Goal: Task Accomplishment & Management: Manage account settings

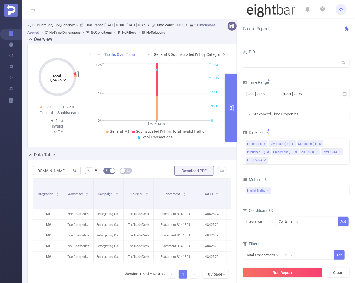
scroll to position [53, 0]
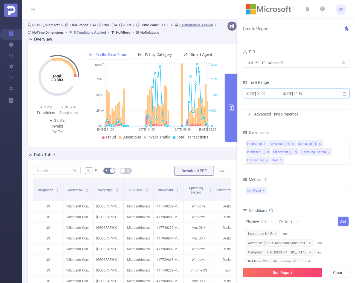
click at [285, 89] on span "2025-06-15 00:00 _ 2025-06-18 23:59" at bounding box center [296, 94] width 107 height 10
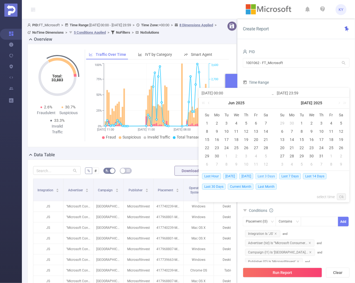
click at [270, 175] on span "Last 3 Days" at bounding box center [267, 176] width 22 height 6
type input "[DATE] 00:00"
type input "[DATE] 23:59"
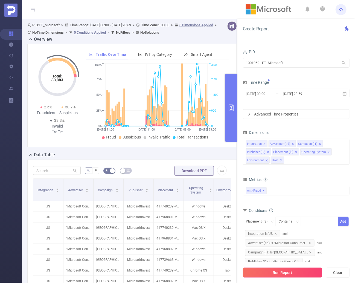
click at [277, 274] on button "Run Report" at bounding box center [282, 273] width 79 height 10
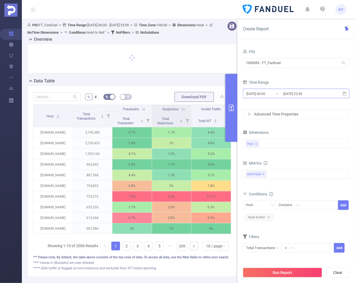
click at [314, 95] on input "[DATE] 23:59" at bounding box center [305, 93] width 44 height 7
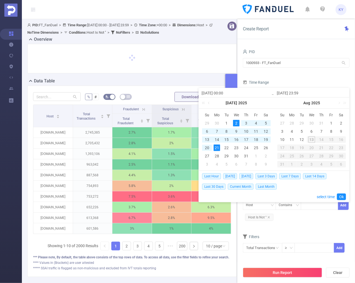
click at [297, 68] on div "1000933 - FT_FanDuel 1000933 - FT_FanDuel" at bounding box center [296, 63] width 107 height 13
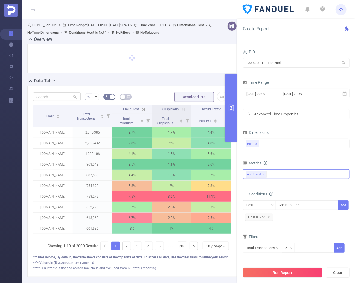
click at [290, 169] on div "Anti-Fraud ✕" at bounding box center [296, 174] width 107 height 10
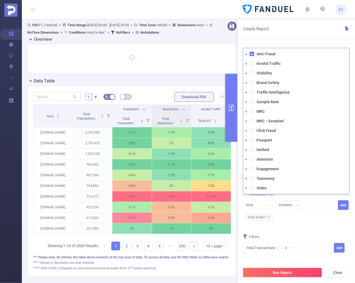
click at [252, 55] on span at bounding box center [252, 54] width 4 height 4
click at [252, 65] on span at bounding box center [252, 63] width 4 height 4
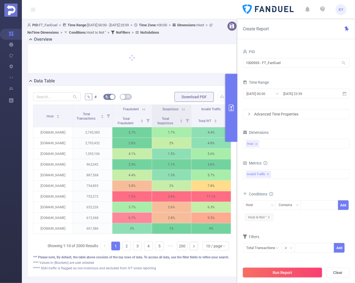
click at [288, 269] on button "Run Report" at bounding box center [282, 273] width 79 height 10
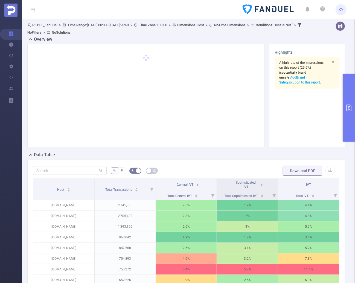
click at [260, 183] on icon at bounding box center [262, 185] width 5 height 5
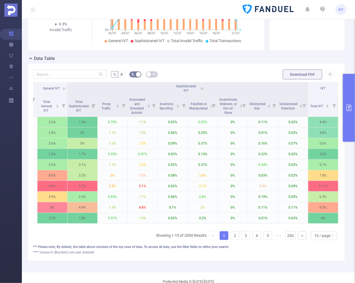
scroll to position [0, 7]
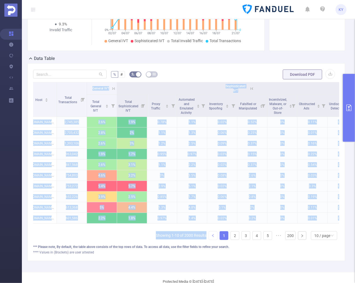
drag, startPoint x: 224, startPoint y: 233, endPoint x: 212, endPoint y: 233, distance: 12.6
click at [212, 233] on div "Host Total Transactions General IVT Sophisticated IVT IVT Total General IVT Tot…" at bounding box center [186, 163] width 307 height 162
click at [332, 234] on div "10 / page" at bounding box center [324, 235] width 26 height 9
drag, startPoint x: 327, startPoint y: 201, endPoint x: 329, endPoint y: 197, distance: 4.5
click at [326, 201] on li "20 / page" at bounding box center [321, 202] width 26 height 9
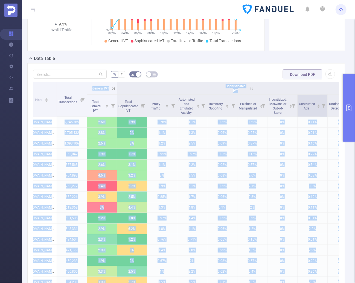
click at [323, 104] on icon at bounding box center [324, 106] width 4 height 4
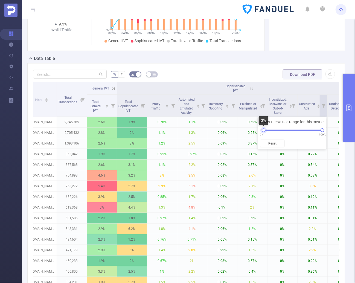
click at [264, 131] on div at bounding box center [264, 130] width 4 height 4
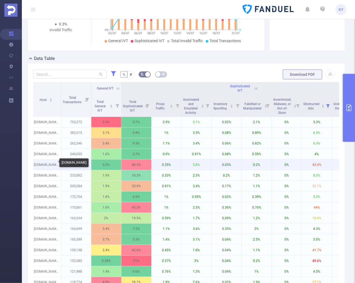
scroll to position [0, 0]
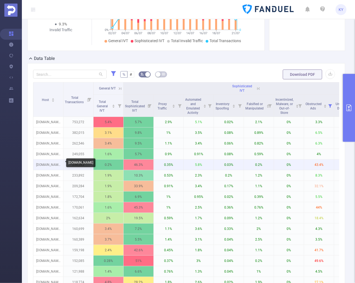
click at [51, 162] on p "clickondetroit.com" at bounding box center [48, 165] width 30 height 10
click at [50, 163] on p "clickondetroit.com" at bounding box center [48, 165] width 30 height 10
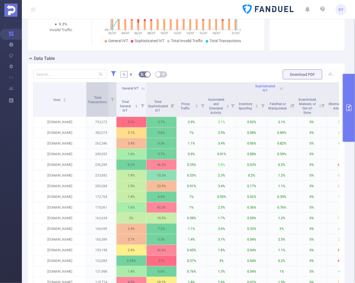
drag, startPoint x: 62, startPoint y: 97, endPoint x: 85, endPoint y: 97, distance: 23.0
click at [85, 97] on span at bounding box center [86, 99] width 3 height 34
click at [216, 67] on div "% # Download PDF Host Total Transactions General IVT Sophisticated IVT IVT Tota…" at bounding box center [186, 215] width 318 height 305
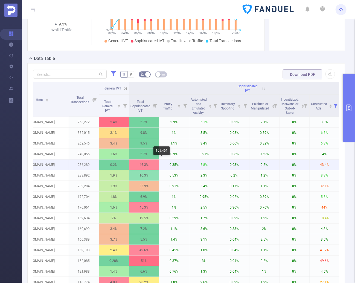
scroll to position [0, 82]
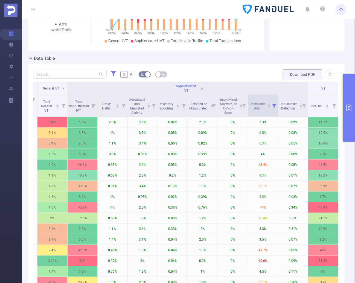
click at [273, 104] on icon at bounding box center [275, 106] width 4 height 4
drag, startPoint x: 212, startPoint y: 130, endPoint x: 214, endPoint y: 130, distance: 2.8
click at [214, 130] on div at bounding box center [214, 130] width 4 height 4
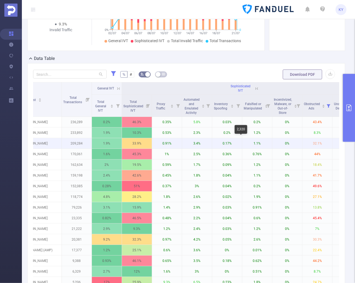
scroll to position [0, 0]
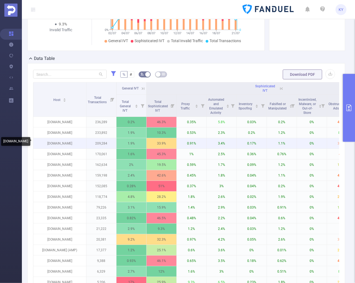
click at [56, 140] on p "rollingstone.com" at bounding box center [59, 143] width 53 height 10
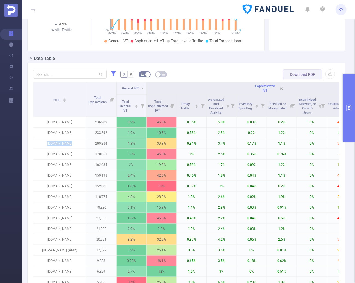
copy p "rollingstone.com"
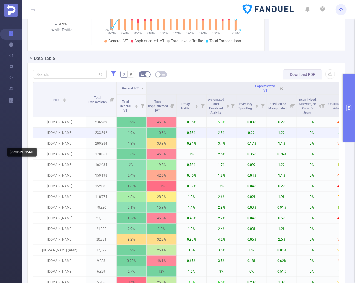
click at [63, 133] on p "[DOMAIN_NAME]" at bounding box center [59, 133] width 53 height 10
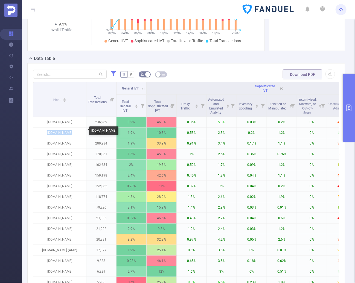
copy p "[DOMAIN_NAME]"
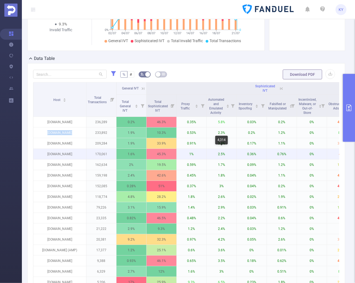
scroll to position [0, 82]
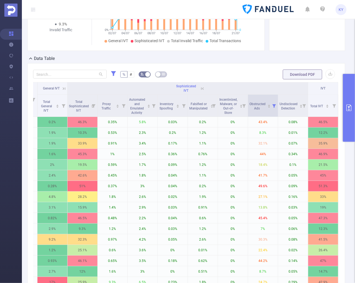
click at [273, 105] on icon at bounding box center [275, 106] width 4 height 4
click at [217, 130] on div "0% 100%" at bounding box center [239, 130] width 61 height 3
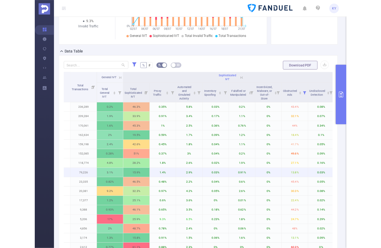
scroll to position [0, 0]
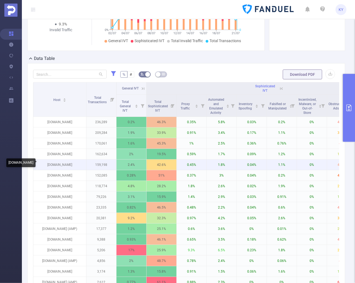
click at [60, 164] on p "rotowire.com" at bounding box center [59, 165] width 53 height 10
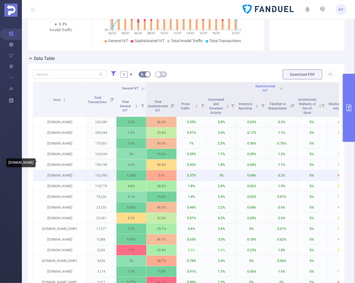
click at [60, 172] on p "deadline.com" at bounding box center [59, 175] width 53 height 10
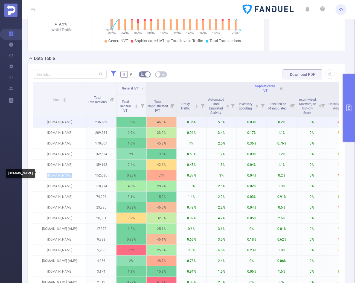
copy p "deadline.com"
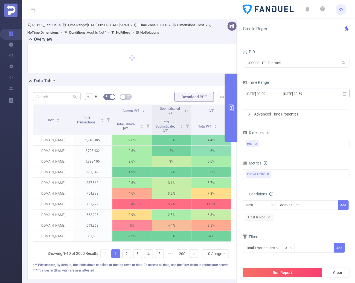
click at [306, 96] on input "[DATE] 23:59" at bounding box center [305, 93] width 44 height 7
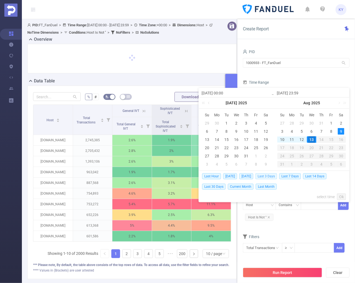
click at [271, 175] on span "Last 3 Days" at bounding box center [267, 176] width 22 height 6
type input "2025-08-10 00:00"
type input "[DATE] 23:59"
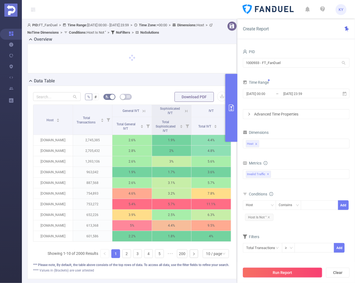
click at [289, 271] on button "Run Report" at bounding box center [282, 273] width 79 height 10
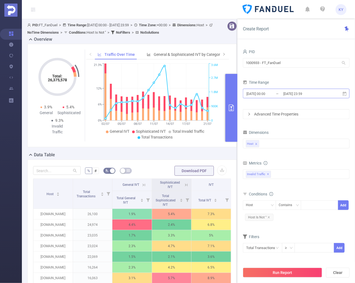
click at [319, 94] on input "[DATE] 23:59" at bounding box center [305, 93] width 44 height 7
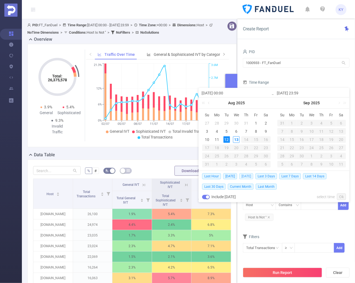
click at [246, 176] on span "[DATE]" at bounding box center [246, 176] width 14 height 6
type input "2025-08-12 00:00"
type input "[DATE] 23:59"
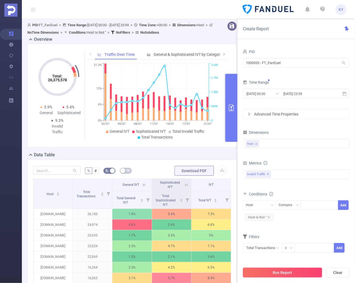
click at [287, 273] on button "Run Report" at bounding box center [282, 273] width 79 height 10
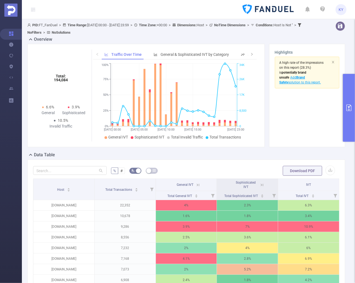
click at [260, 183] on icon at bounding box center [262, 185] width 5 height 5
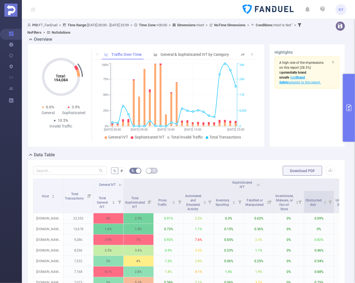
click at [330, 203] on icon at bounding box center [331, 203] width 4 height 4
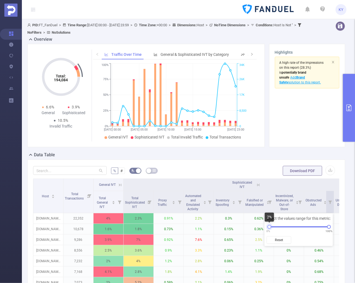
click at [270, 228] on div at bounding box center [270, 227] width 4 height 4
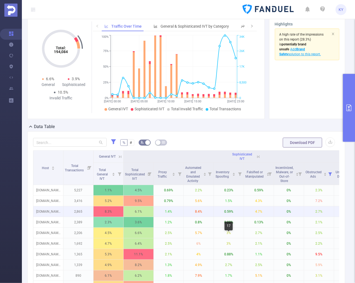
scroll to position [53, 0]
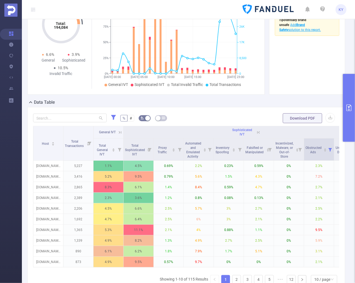
click at [330, 151] on icon at bounding box center [331, 150] width 4 height 4
click at [282, 188] on button "Reset" at bounding box center [279, 188] width 25 height 8
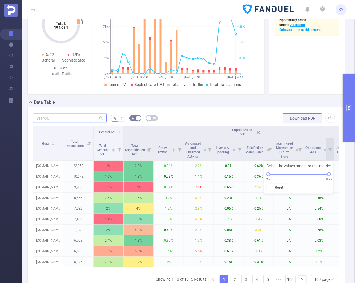
click at [51, 117] on input "text" at bounding box center [70, 118] width 74 height 9
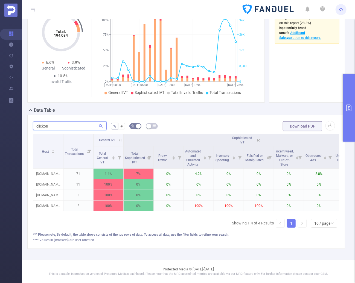
scroll to position [15, 0]
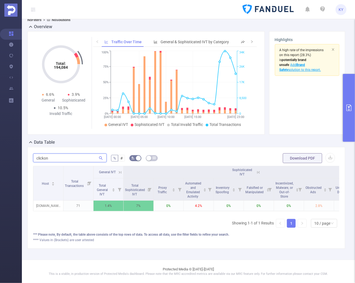
click at [65, 154] on input "clickon" at bounding box center [70, 158] width 74 height 9
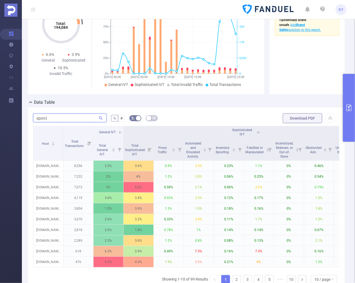
scroll to position [47, 0]
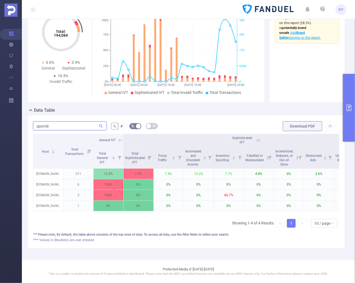
paste input "rollingstone.com"
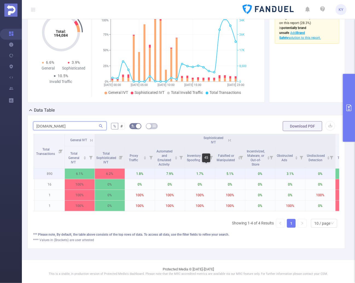
scroll to position [0, 0]
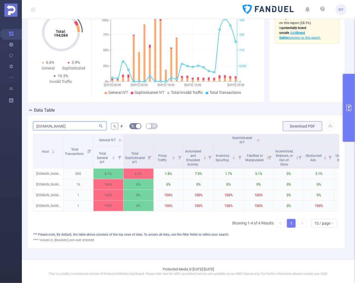
paste input "[DOMAIN_NAME]"
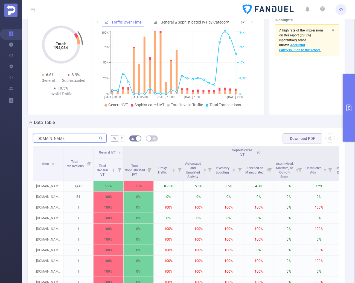
scroll to position [47, 0]
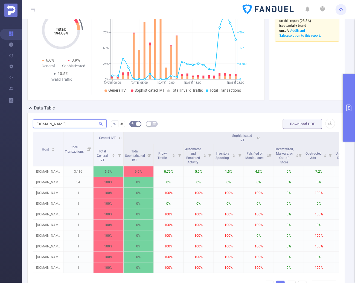
paste input "deadline.com"
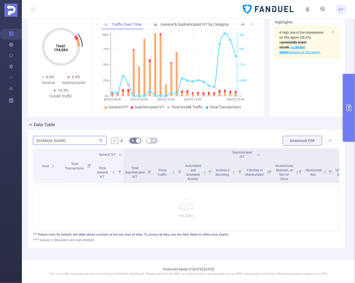
type input "deadline.com"
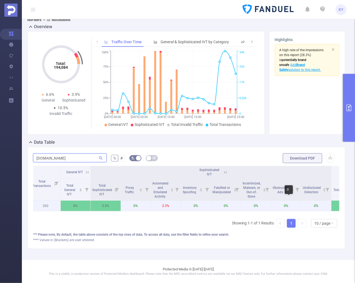
scroll to position [0, 44]
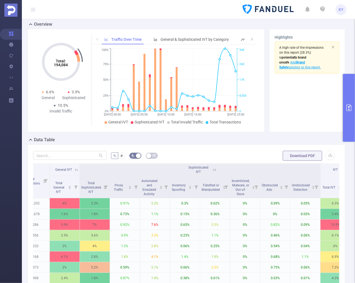
click at [349, 107] on icon "primary" at bounding box center [349, 108] width 7 height 7
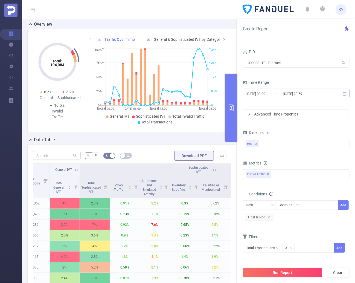
click at [308, 94] on input "[DATE] 23:59" at bounding box center [305, 93] width 44 height 7
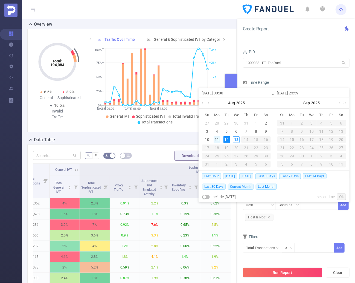
click at [217, 141] on div "11" at bounding box center [217, 139] width 7 height 7
click at [238, 141] on div "13" at bounding box center [236, 139] width 7 height 7
type input "[DATE] 00:00"
type input "[DATE] 23:59"
type input "[DATE] 00:00"
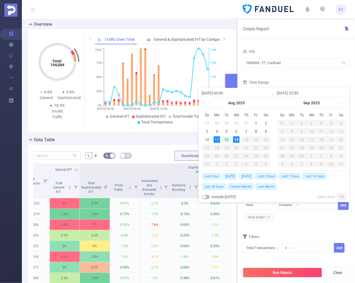
type input "[DATE] 23:59"
click at [340, 195] on link "Ok" at bounding box center [341, 196] width 9 height 7
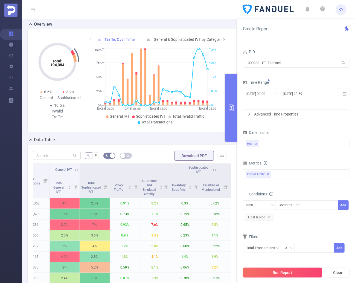
click at [308, 271] on button "Run Report" at bounding box center [282, 273] width 79 height 10
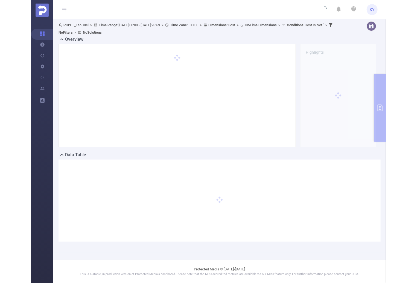
scroll to position [0, 0]
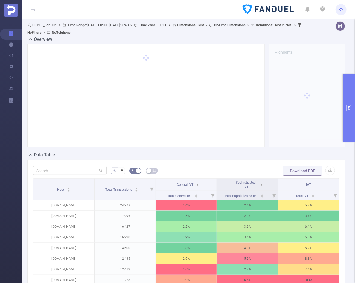
click at [260, 184] on icon at bounding box center [262, 185] width 5 height 5
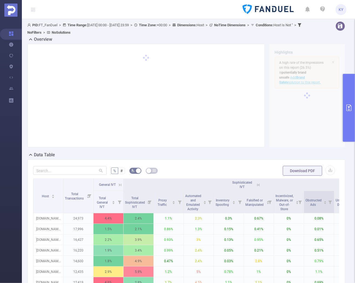
click at [331, 201] on icon at bounding box center [331, 203] width 4 height 4
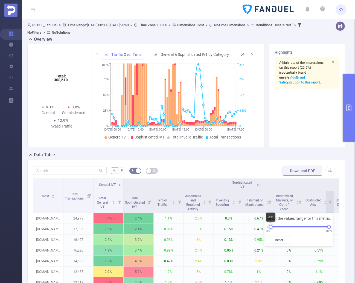
click at [270, 226] on div at bounding box center [271, 227] width 4 height 4
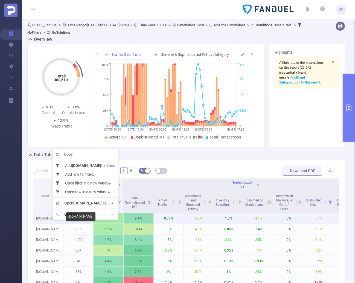
click at [44, 220] on p "[DOMAIN_NAME]" at bounding box center [48, 218] width 30 height 10
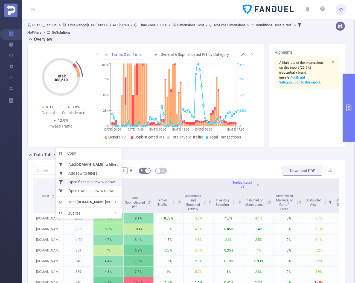
click at [94, 181] on li "Open filter in a new window" at bounding box center [89, 182] width 66 height 9
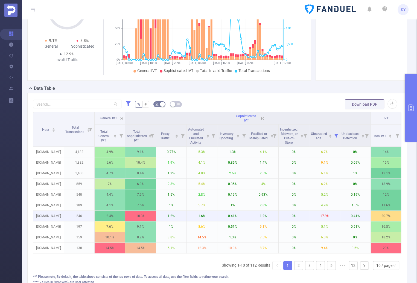
scroll to position [111, 0]
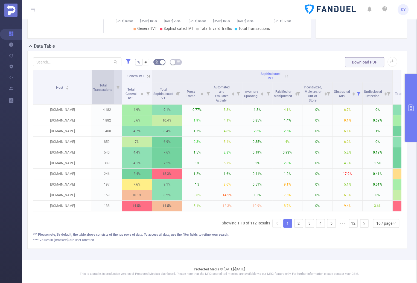
drag, startPoint x: 62, startPoint y: 73, endPoint x: 90, endPoint y: 75, distance: 28.5
click at [90, 75] on span at bounding box center [91, 87] width 3 height 34
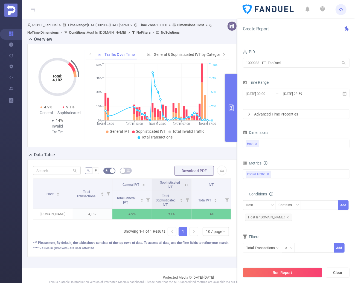
click at [116, 134] on li "General IVT" at bounding box center [118, 132] width 24 height 6
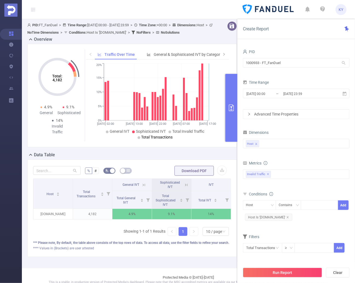
click at [161, 139] on span "Total Transactions" at bounding box center [156, 137] width 31 height 4
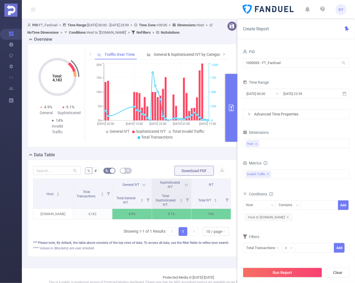
click at [293, 87] on div "Time Range" at bounding box center [296, 83] width 107 height 9
click at [288, 93] on input "[DATE] 23:59" at bounding box center [305, 93] width 44 height 7
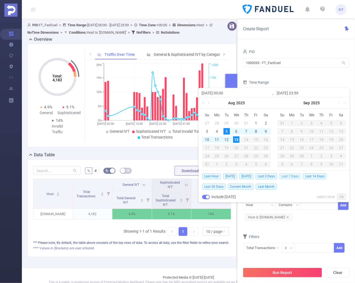
click at [299, 175] on span "Last 7 Days" at bounding box center [290, 176] width 22 height 6
type input "[DATE] 00:00"
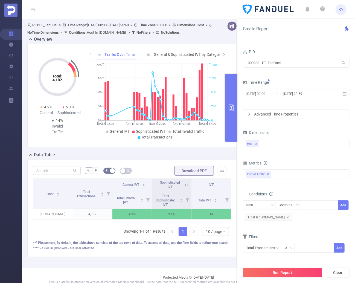
click at [300, 271] on button "Run Report" at bounding box center [282, 273] width 79 height 10
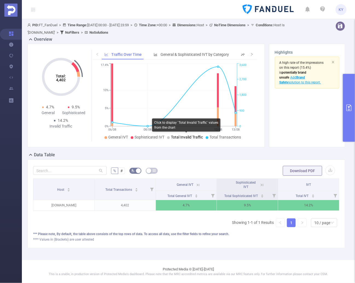
click at [178, 137] on span "Total Invalid Traffic" at bounding box center [187, 137] width 32 height 4
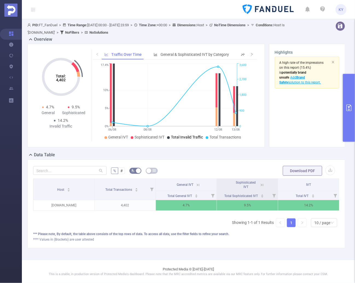
click at [182, 138] on span "Total Invalid Traffic" at bounding box center [187, 137] width 32 height 4
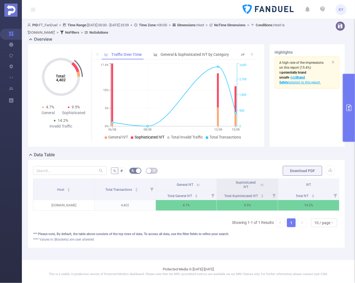
click at [105, 138] on icon at bounding box center [106, 137] width 3 height 3
click at [260, 186] on icon at bounding box center [262, 185] width 5 height 5
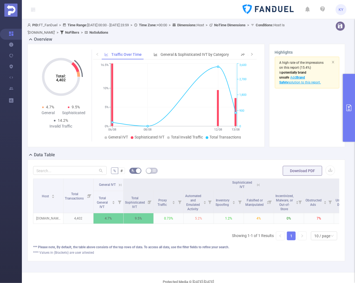
click at [345, 132] on button "primary" at bounding box center [349, 108] width 12 height 68
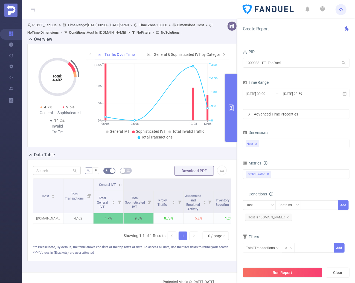
click at [300, 113] on div "Advanced Time Properties" at bounding box center [296, 113] width 106 height 9
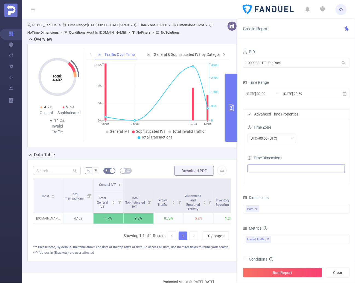
click at [279, 167] on ul at bounding box center [294, 168] width 90 height 8
click at [257, 180] on span at bounding box center [257, 178] width 4 height 4
click at [311, 143] on div "UTC+00:00 (UTC)" at bounding box center [296, 138] width 97 height 13
click at [291, 271] on button "Run Report" at bounding box center [282, 273] width 79 height 10
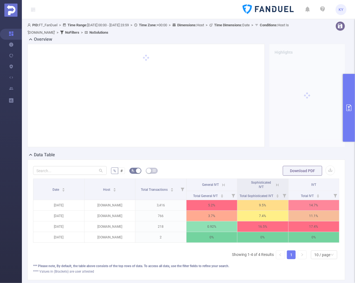
click at [276, 184] on icon at bounding box center [277, 185] width 2 height 2
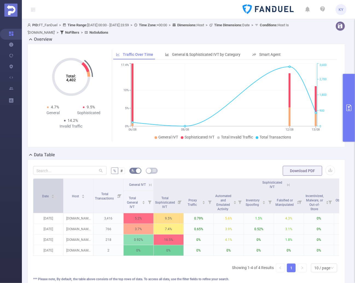
click at [48, 198] on div "Date" at bounding box center [48, 195] width 13 height 5
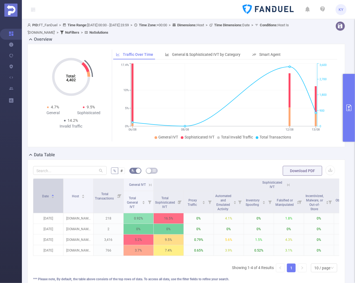
click at [45, 198] on div "Date" at bounding box center [48, 195] width 13 height 5
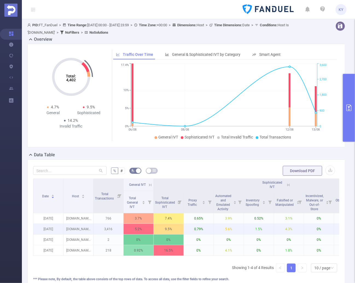
scroll to position [0, 89]
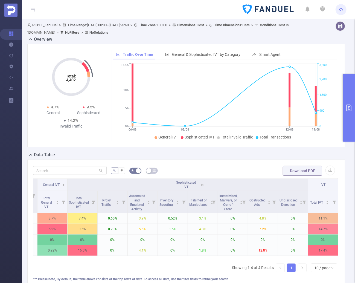
click at [346, 123] on button "primary" at bounding box center [349, 108] width 12 height 68
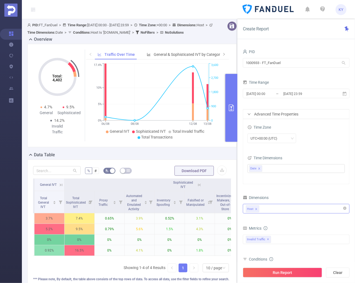
click at [263, 209] on div "Host" at bounding box center [296, 208] width 101 height 9
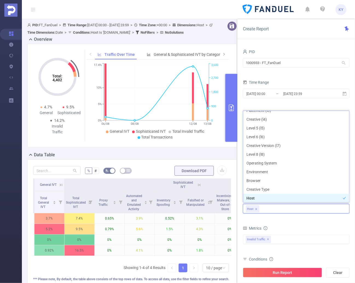
scroll to position [41, 0]
click at [264, 198] on li "Host" at bounding box center [296, 197] width 106 height 9
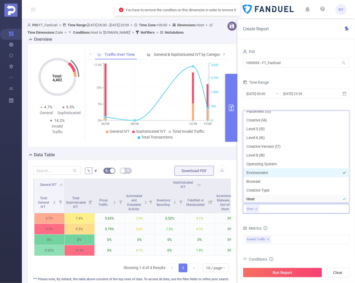
click at [273, 171] on li "Environment" at bounding box center [296, 172] width 106 height 9
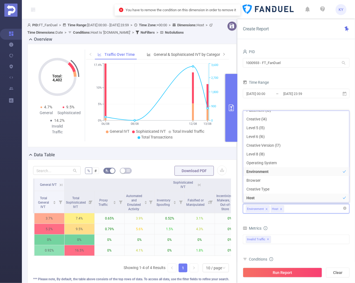
click at [281, 208] on icon "icon: close" at bounding box center [281, 209] width 3 height 3
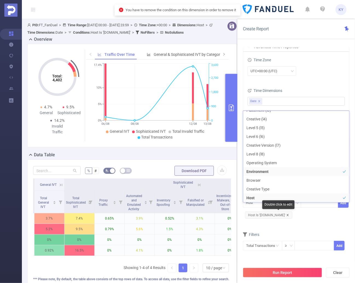
click at [289, 215] on icon "icon: close" at bounding box center [288, 215] width 3 height 3
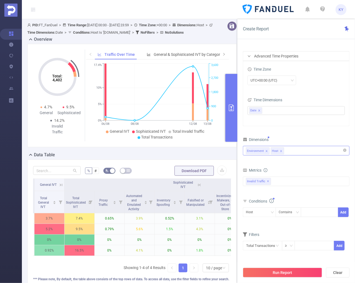
click at [282, 153] on span at bounding box center [281, 151] width 3 height 6
click at [264, 211] on div "Environment" at bounding box center [257, 212] width 23 height 9
click at [291, 227] on form "Dimensions Environment Metrics Total General IVT Data Centers Disclosed Bots Kn…" at bounding box center [296, 197] width 107 height 122
click at [318, 211] on div at bounding box center [319, 212] width 31 height 9
type input "desktop"
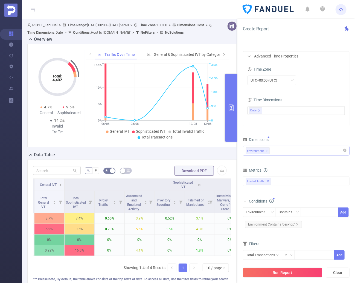
click at [282, 238] on form "Dimensions Environment Metrics Total General IVT Data Centers Disclosed Bots Kn…" at bounding box center [296, 201] width 107 height 131
click at [289, 273] on button "Run Report" at bounding box center [282, 273] width 79 height 10
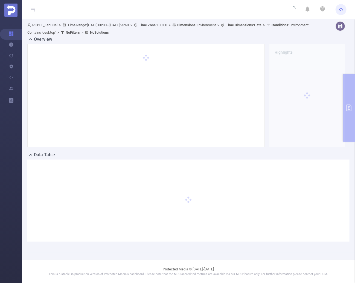
scroll to position [0, 0]
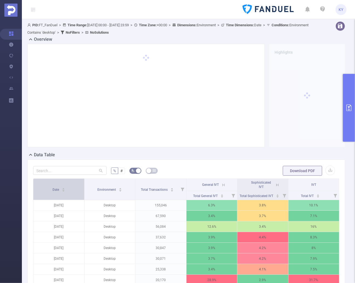
click at [60, 192] on div "Date" at bounding box center [59, 188] width 13 height 5
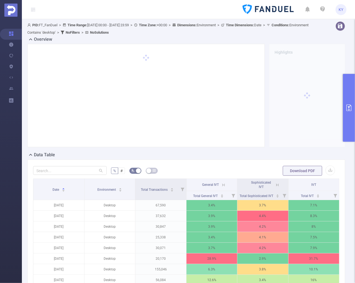
click at [277, 183] on icon at bounding box center [277, 185] width 5 height 5
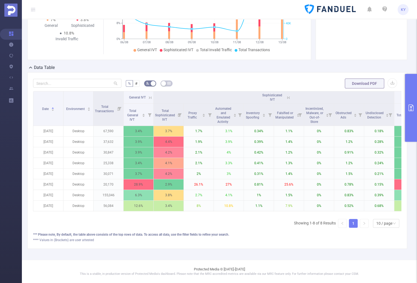
click at [146, 97] on icon at bounding box center [149, 97] width 7 height 5
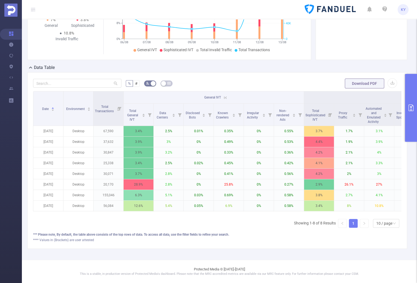
click at [224, 95] on icon at bounding box center [225, 97] width 5 height 5
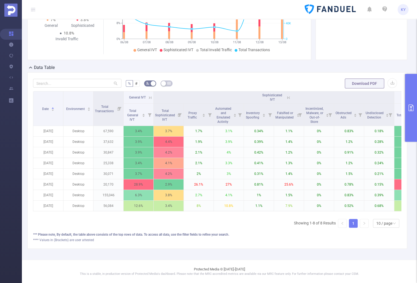
click at [150, 96] on icon at bounding box center [150, 97] width 2 height 2
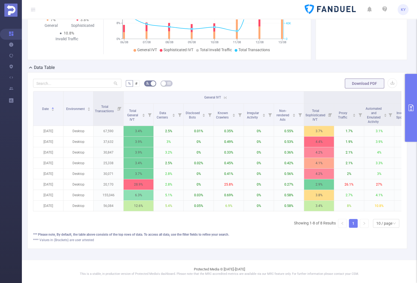
click at [226, 96] on icon at bounding box center [225, 97] width 2 height 2
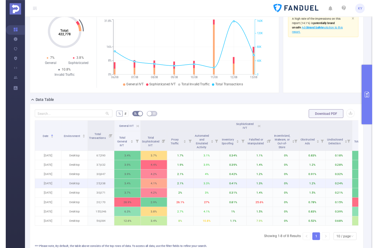
scroll to position [89, 0]
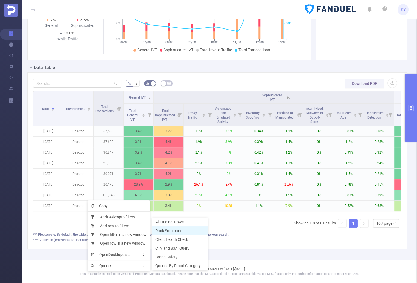
click at [176, 231] on span "Rank Summary" at bounding box center [168, 231] width 26 height 4
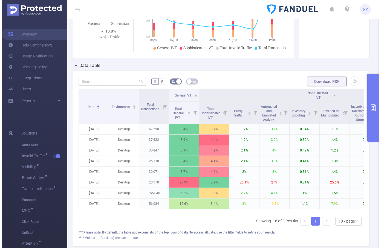
scroll to position [0, 0]
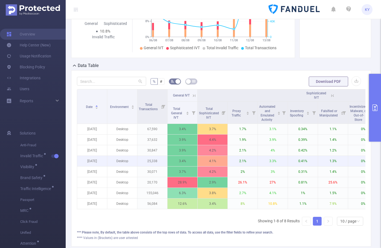
click at [228, 158] on p "2.1%" at bounding box center [243, 161] width 30 height 10
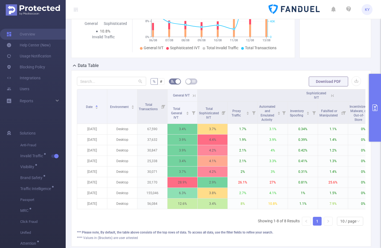
click at [161, 61] on div "Total: 422,778 Total: 422,778 7% General 3.8% Sophisticated 10.8% Invalid Traff…" at bounding box center [221, 9] width 304 height 108
click at [355, 105] on icon "primary" at bounding box center [374, 108] width 5 height 7
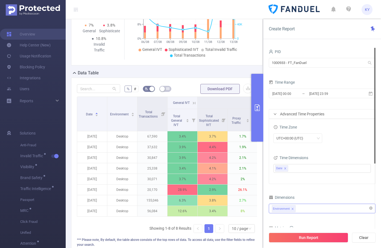
click at [355, 230] on div "Run Report Clear" at bounding box center [322, 237] width 118 height 21
click at [355, 233] on button "Clear" at bounding box center [364, 238] width 24 height 10
type input "[DATE] 18:00"
type input "[DATE] 18:59"
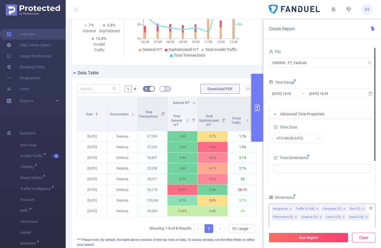
click at [355, 236] on button "Clear" at bounding box center [364, 238] width 24 height 10
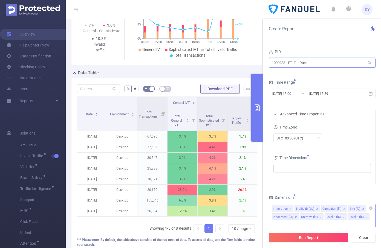
click at [300, 63] on input "1000933 - FT_FanDuel" at bounding box center [322, 63] width 107 height 10
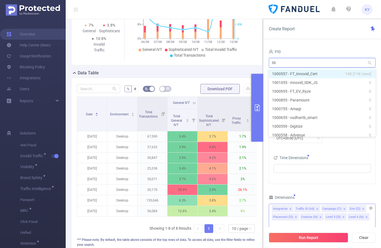
type input "557"
click at [302, 71] on li "1000557 - FT_Innovid_Cert 14K [11K rows]" at bounding box center [322, 74] width 107 height 9
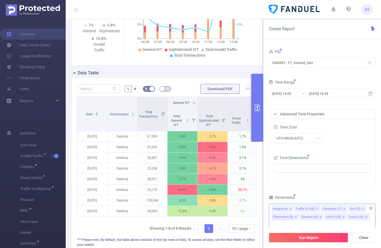
click at [327, 99] on div "[DATE] 18:00 _ [DATE] 18:59" at bounding box center [322, 94] width 107 height 13
click at [326, 96] on input "[DATE] 18:59" at bounding box center [331, 93] width 44 height 7
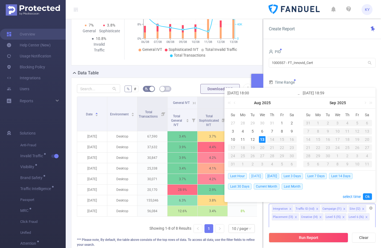
click at [256, 175] on span "[DATE]" at bounding box center [256, 176] width 14 height 6
type input "[DATE] 00:00"
type input "[DATE] 23:59"
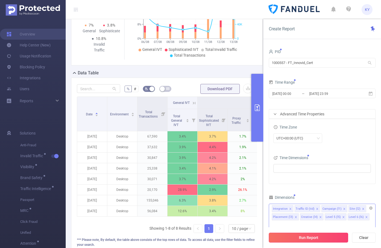
click at [291, 241] on button "Run Report" at bounding box center [308, 238] width 79 height 10
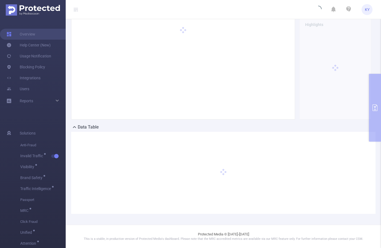
scroll to position [27, 0]
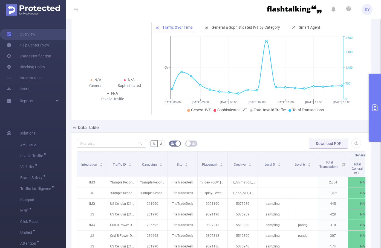
drag, startPoint x: 91, startPoint y: 116, endPoint x: 81, endPoint y: 115, distance: 10.7
click at [81, 115] on div "N/A General N/A Sophisticated N/A Invalid Traffic Traffic Over Time General & S…" at bounding box center [221, 68] width 300 height 103
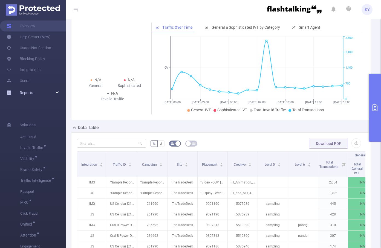
click at [58, 94] on div "Reports" at bounding box center [33, 92] width 66 height 11
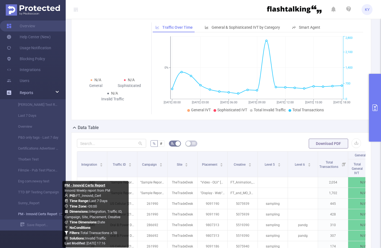
click at [28, 213] on link "PM - Innovid Certs Report" at bounding box center [35, 214] width 48 height 11
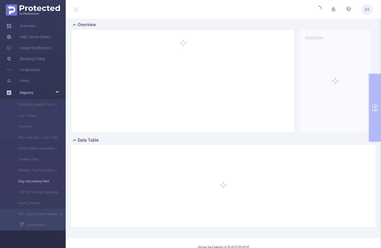
type input "[DATE] 00:00"
type input "[DATE] 23:59"
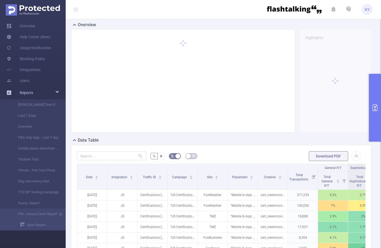
click at [28, 92] on span "Reports" at bounding box center [26, 93] width 13 height 4
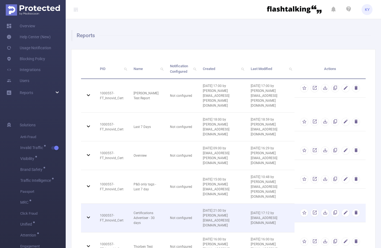
scroll to position [109, 0]
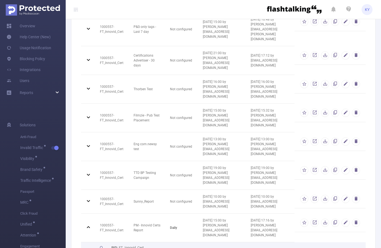
scroll to position [210, 0]
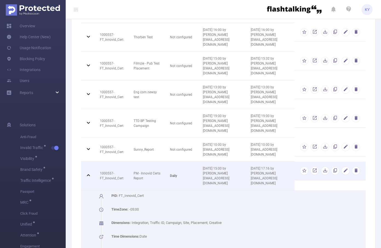
click at [130, 162] on td "PM - Innovid Certs Report" at bounding box center [147, 176] width 36 height 29
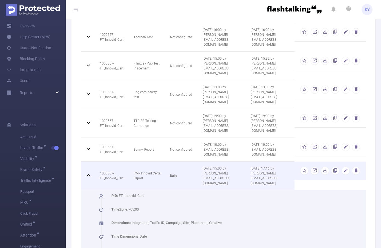
click at [116, 162] on td "1000557 - FT_Innovid_Cert" at bounding box center [113, 176] width 34 height 29
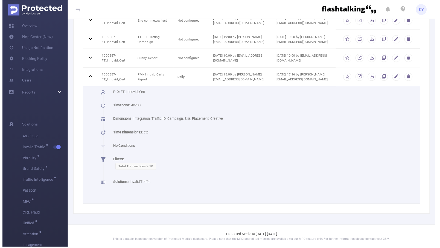
scroll to position [205, 0]
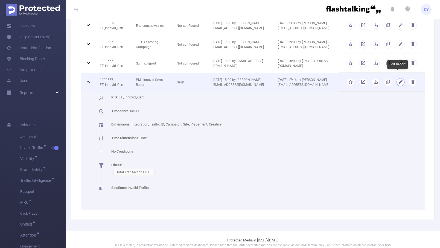
click at [355, 78] on button "button" at bounding box center [401, 82] width 8 height 8
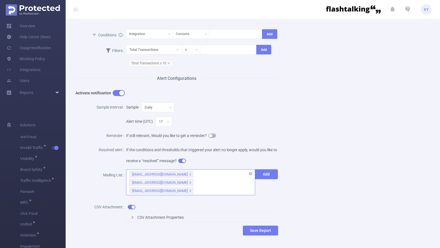
scroll to position [213, 0]
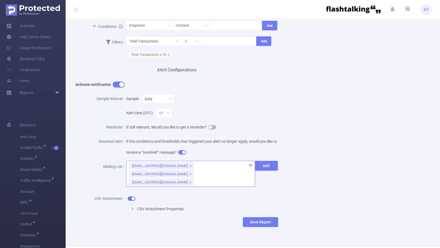
click at [195, 182] on div "[EMAIL_ADDRESS][DOMAIN_NAME] [EMAIL_ADDRESS][DOMAIN_NAME] [EMAIL_ADDRESS][DOMAI…" at bounding box center [190, 174] width 129 height 26
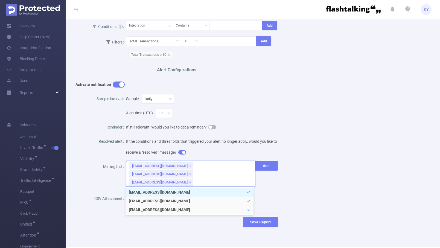
click at [355, 180] on div "Name PM - Innovid Certs Report Description Innovid Weekly report from PM Report…" at bounding box center [251, 27] width 364 height 417
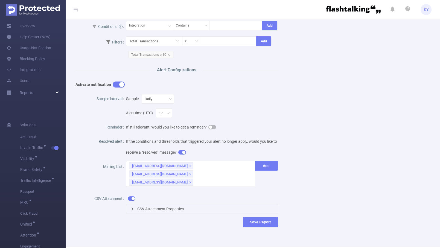
scroll to position [0, 0]
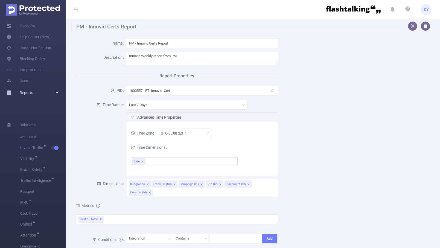
click at [22, 90] on link "Reports" at bounding box center [26, 92] width 13 height 11
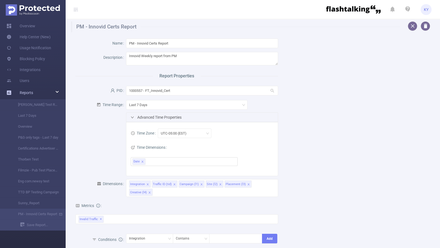
click at [20, 94] on span "Reports" at bounding box center [26, 93] width 13 height 4
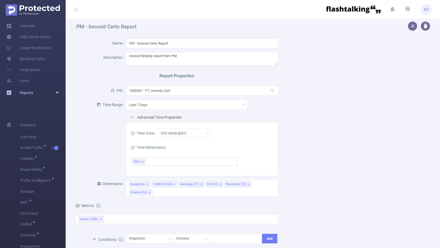
click at [20, 94] on span "Reports" at bounding box center [26, 93] width 13 height 4
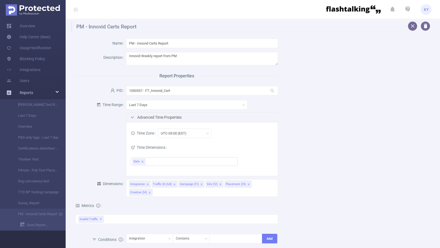
click at [5, 93] on div "Reports" at bounding box center [33, 92] width 66 height 11
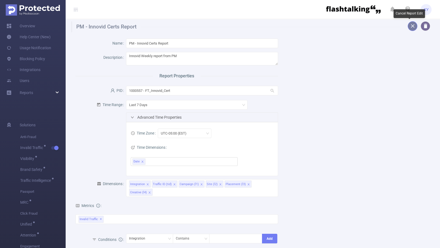
click at [355, 26] on button "button" at bounding box center [413, 26] width 10 height 10
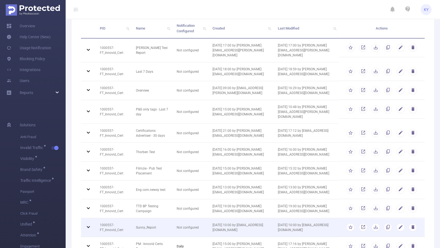
scroll to position [86, 0]
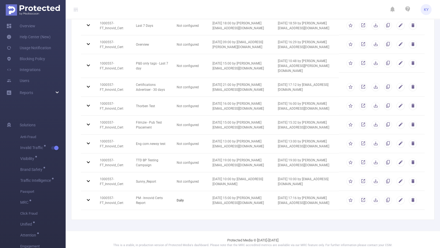
click at [78, 193] on div "PID Name Notification Configured Created Last Modified Actions 1000557 - FT_Inn…" at bounding box center [253, 91] width 364 height 257
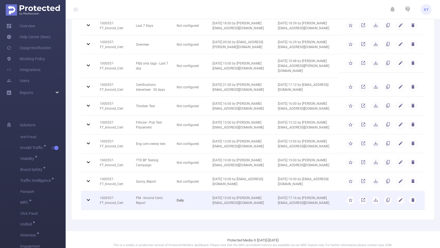
click at [90, 197] on icon at bounding box center [88, 200] width 7 height 7
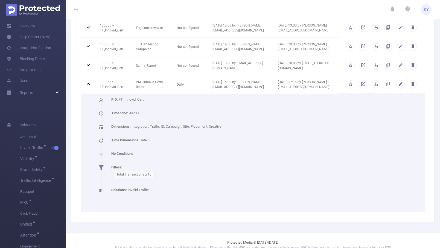
scroll to position [205, 0]
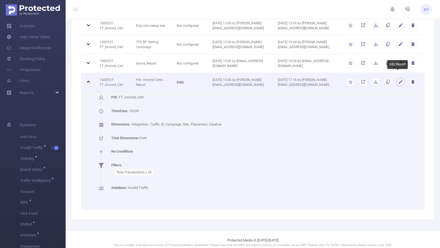
click at [355, 78] on button "button" at bounding box center [401, 82] width 8 height 8
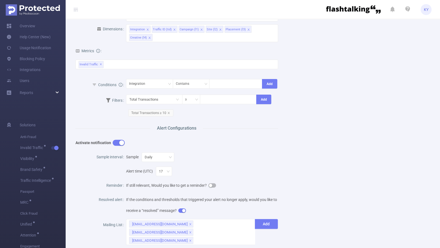
scroll to position [234, 0]
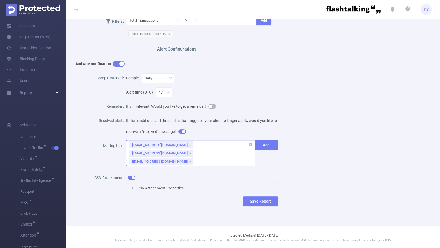
click at [188, 151] on div "[EMAIL_ADDRESS][DOMAIN_NAME]" at bounding box center [160, 153] width 56 height 7
click at [345, 157] on div "Name PM - Innovid Certs Report Description Innovid Weekly report from PM Report…" at bounding box center [251, 6] width 364 height 417
click at [188, 152] on div "[EMAIL_ADDRESS][DOMAIN_NAME]" at bounding box center [160, 153] width 56 height 7
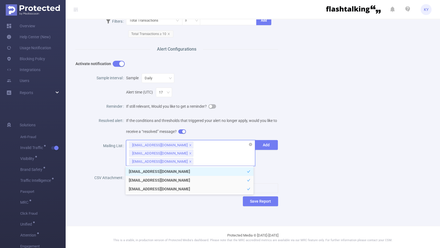
click at [188, 152] on div "[EMAIL_ADDRESS][DOMAIN_NAME]" at bounding box center [160, 153] width 56 height 7
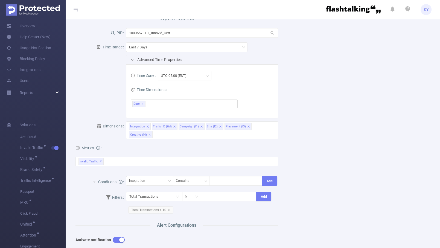
scroll to position [0, 0]
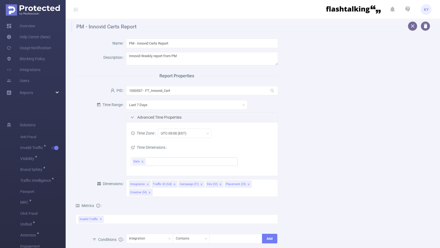
click at [355, 117] on div "Name PM - Innovid Certs Report Description Innovid Weekly report from PM Report…" at bounding box center [251, 240] width 364 height 417
click at [169, 44] on input "PM - Innovid Certs Report" at bounding box center [202, 44] width 152 height 10
